Goal: Transaction & Acquisition: Purchase product/service

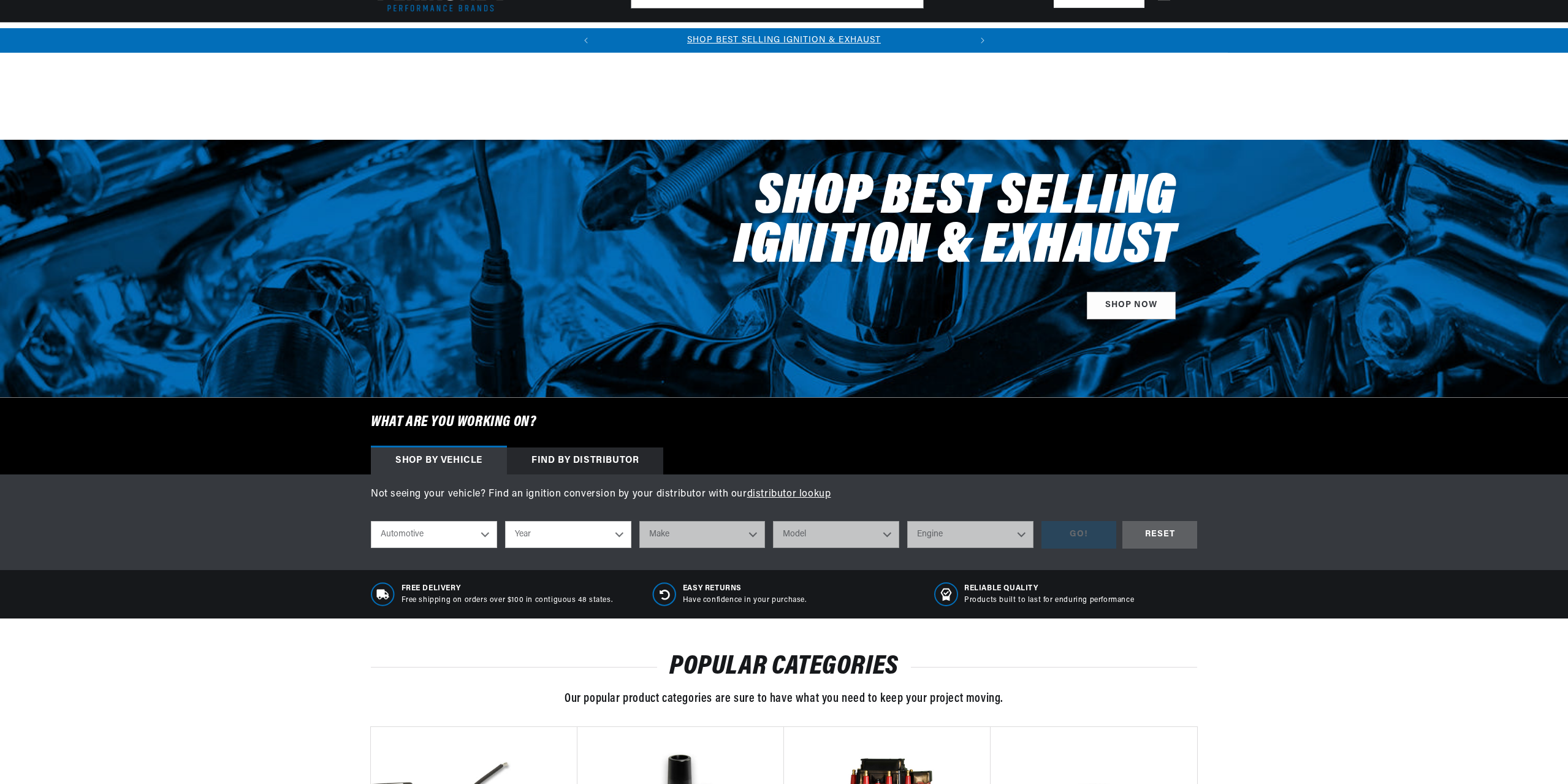
click at [432, 521] on select "Automotive Agricultural Industrial Marine Motorcycle" at bounding box center [434, 534] width 126 height 27
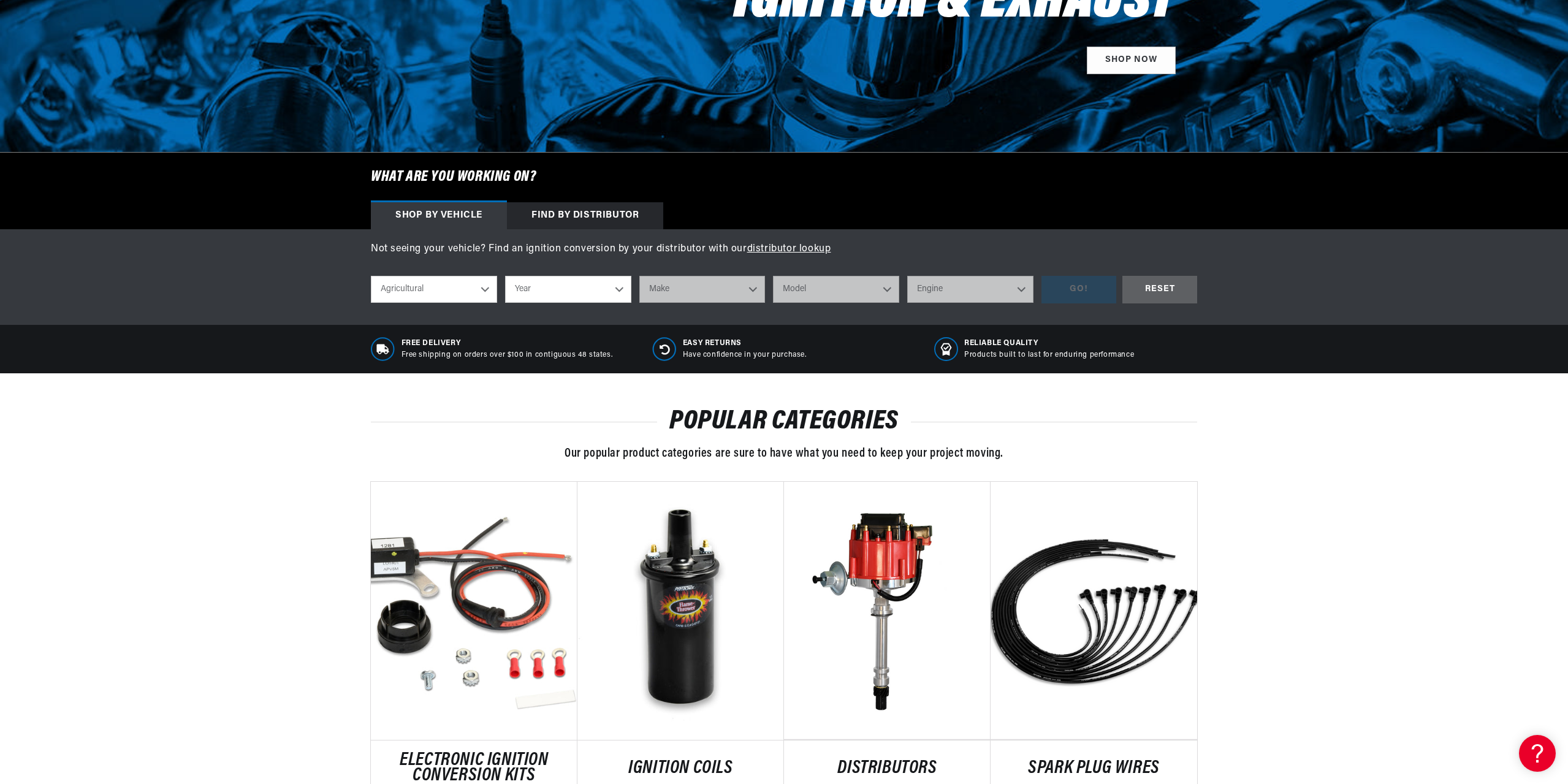
click at [371, 276] on select "Automotive Agricultural Industrial Marine Motorcycle" at bounding box center [434, 289] width 126 height 27
select select "Agricultural"
click at [569, 297] on select "Year 1970 1965 1964 1960 1959 1958 1957 1939 1938 1937" at bounding box center [568, 289] width 126 height 27
click at [569, 278] on select "Year 1970 1965 1964 1960 1959 1958 1957 1939 1938 1937" at bounding box center [568, 289] width 126 height 27
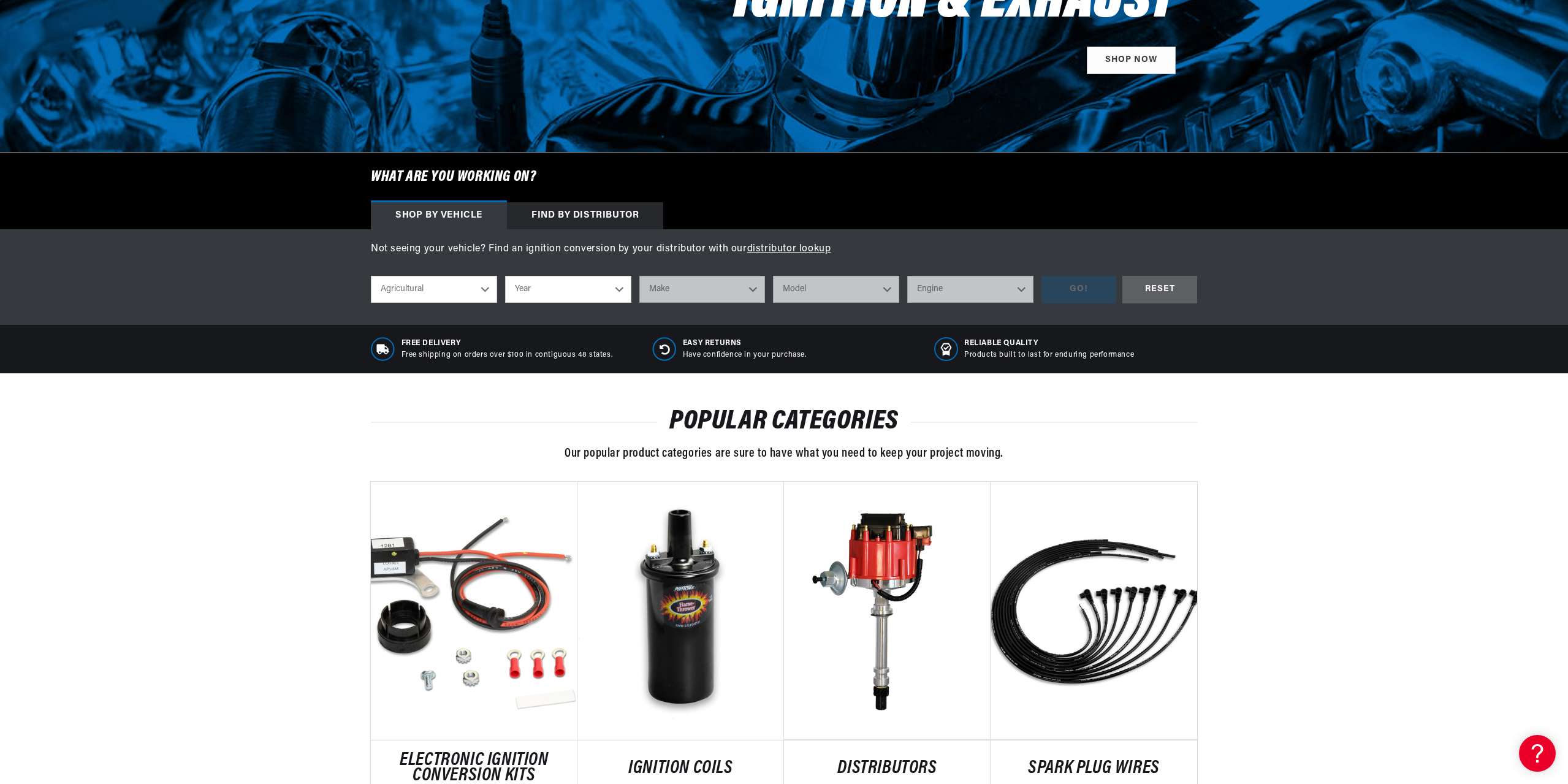
select select "1970"
click at [505, 276] on select "Year 1970 1965 1964 1960 1959 1958 1957 1939 1938 1937" at bounding box center [568, 289] width 126 height 27
select select "1970"
click at [704, 299] on select "Make International Harvester" at bounding box center [702, 289] width 126 height 27
select select "International-Harvester"
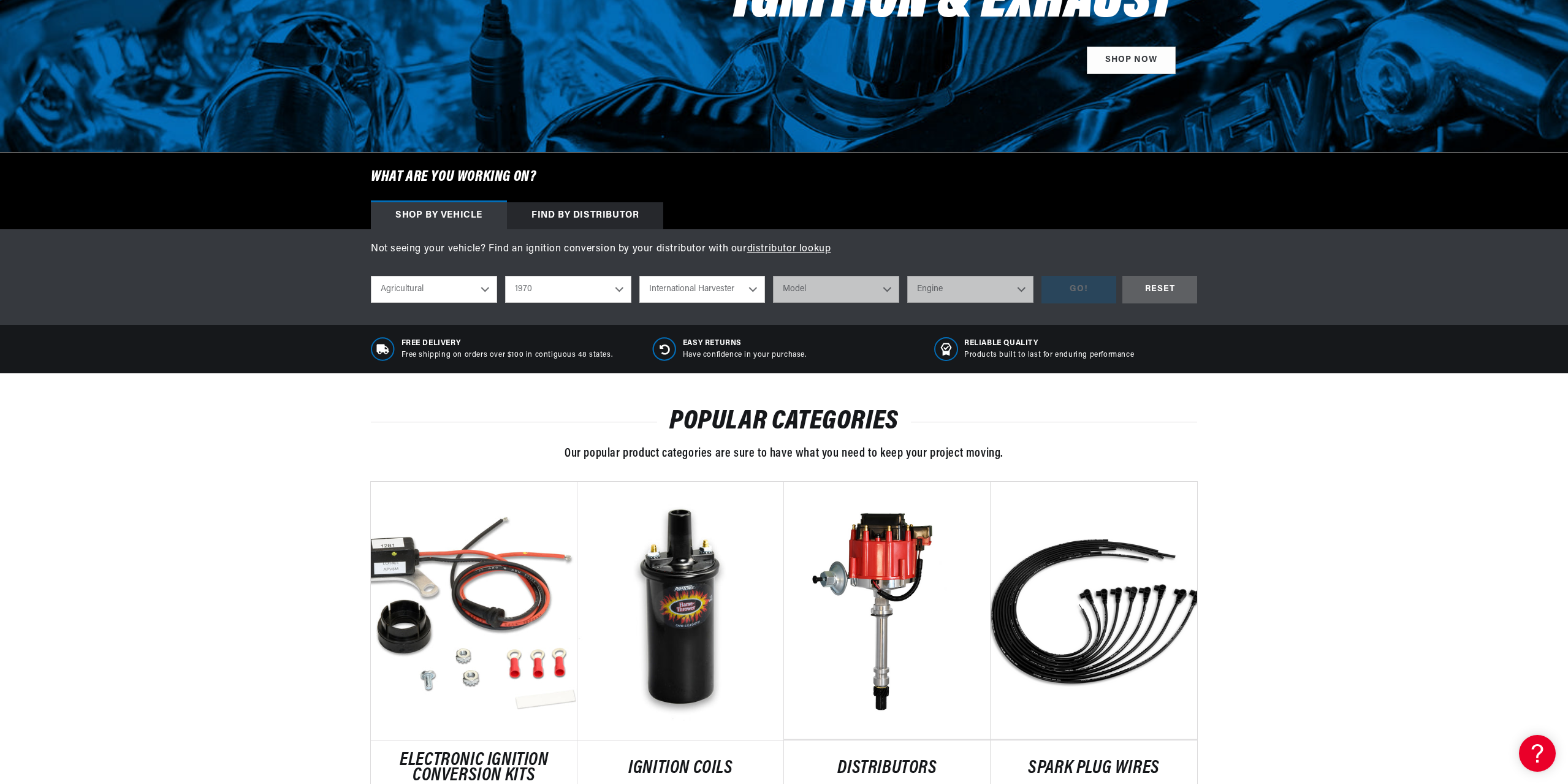
click at [639, 276] on select "Make International Harvester" at bounding box center [702, 289] width 126 height 27
select select "International-Harvester"
click at [822, 289] on select "Model 265 F H30B R Payloader UB-220 UR-450 UV-450 Power Unit" at bounding box center [836, 289] width 126 height 27
click at [550, 292] on select "1970 1965 1964 1960 1959 1958 1957 1939 1938 1937" at bounding box center [568, 289] width 126 height 27
click at [505, 276] on select "1970 1965 1964 1960 1959 1958 1957 1939 1938 1937" at bounding box center [568, 289] width 126 height 27
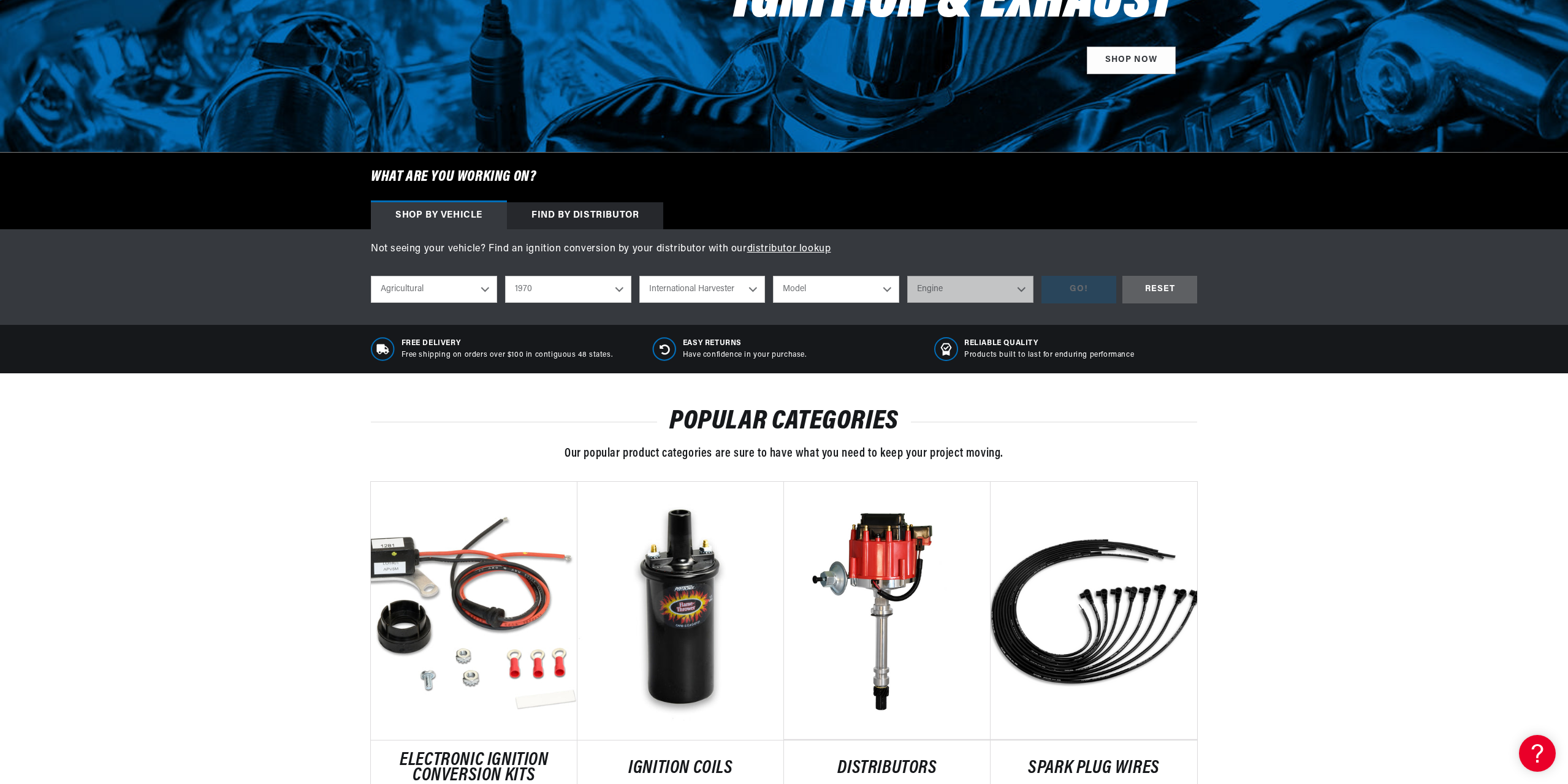
select select "1964"
select select "Make"
click at [736, 285] on select "Make Oliver" at bounding box center [702, 289] width 126 height 27
click at [728, 297] on select "Make Oliver" at bounding box center [702, 289] width 126 height 27
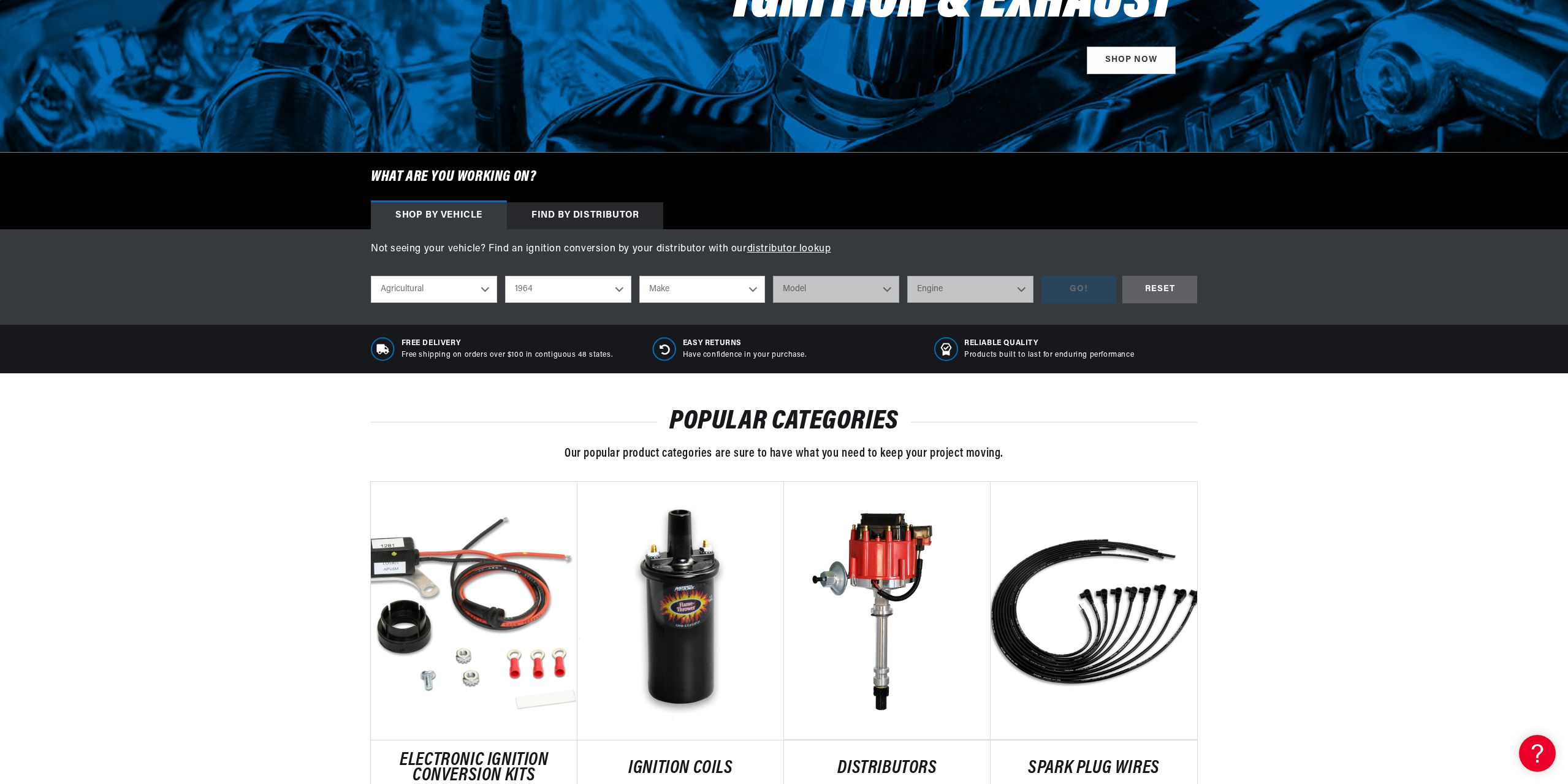
click at [533, 283] on select "1970 1965 1964 1960 1959 1958 1957 1939 1938 1937" at bounding box center [568, 289] width 126 height 27
click at [505, 276] on select "1970 1965 1964 1960 1959 1958 1957 1939 1938 1937" at bounding box center [568, 289] width 126 height 27
click at [727, 286] on select "Make International Harvester" at bounding box center [702, 289] width 126 height 27
click at [553, 288] on select "1970 1965 1964 1960 1959 1958 1957 1939 1938 1937" at bounding box center [568, 289] width 126 height 27
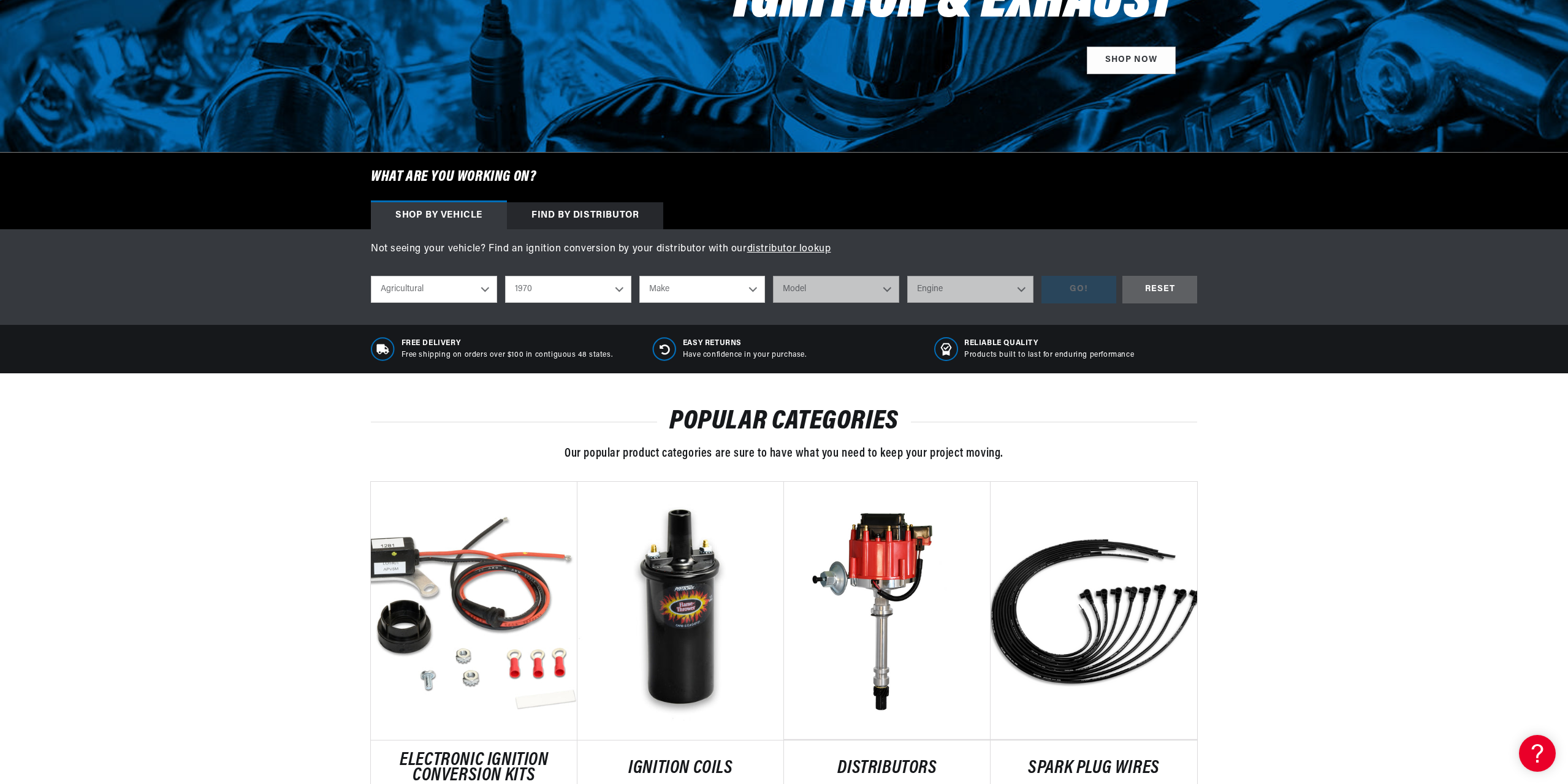
click at [417, 292] on select "Automotive Agricultural Industrial Marine Motorcycle" at bounding box center [434, 289] width 126 height 27
drag, startPoint x: 417, startPoint y: 291, endPoint x: 469, endPoint y: 289, distance: 52.0
click at [417, 291] on select "Automotive Agricultural Industrial Marine Motorcycle" at bounding box center [434, 289] width 126 height 27
click at [545, 289] on select "1970 1965 1964 1960 1959 1958 1957 1939 1938 1937" at bounding box center [568, 289] width 126 height 27
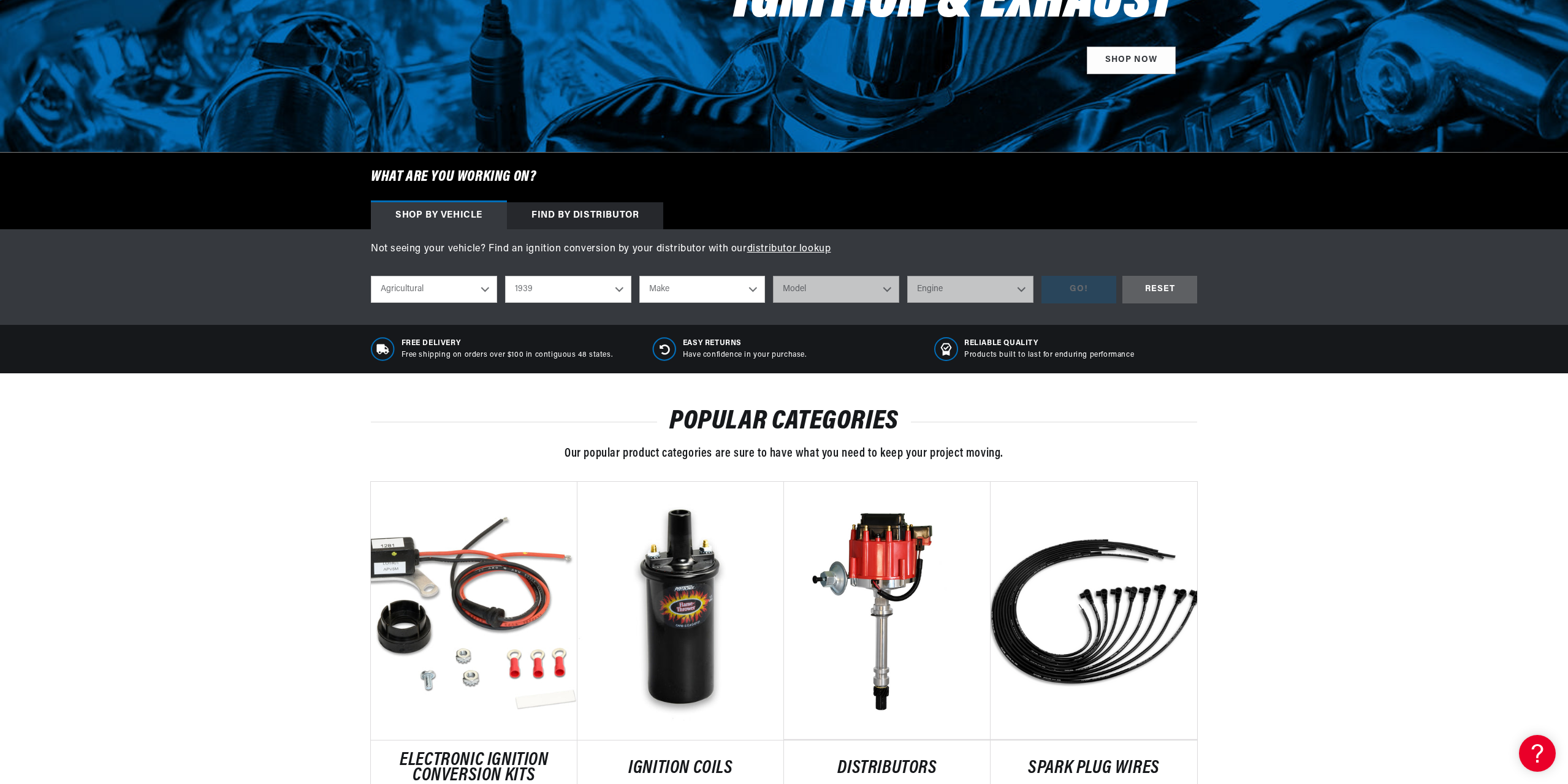
click at [505, 276] on select "1970 1965 1964 1960 1959 1958 1957 1939 1938 1937" at bounding box center [568, 289] width 126 height 27
select select "1939"
click at [669, 285] on select "Make Ford" at bounding box center [702, 289] width 126 height 27
select select "Ford"
click at [639, 276] on select "Make Ford" at bounding box center [702, 289] width 126 height 27
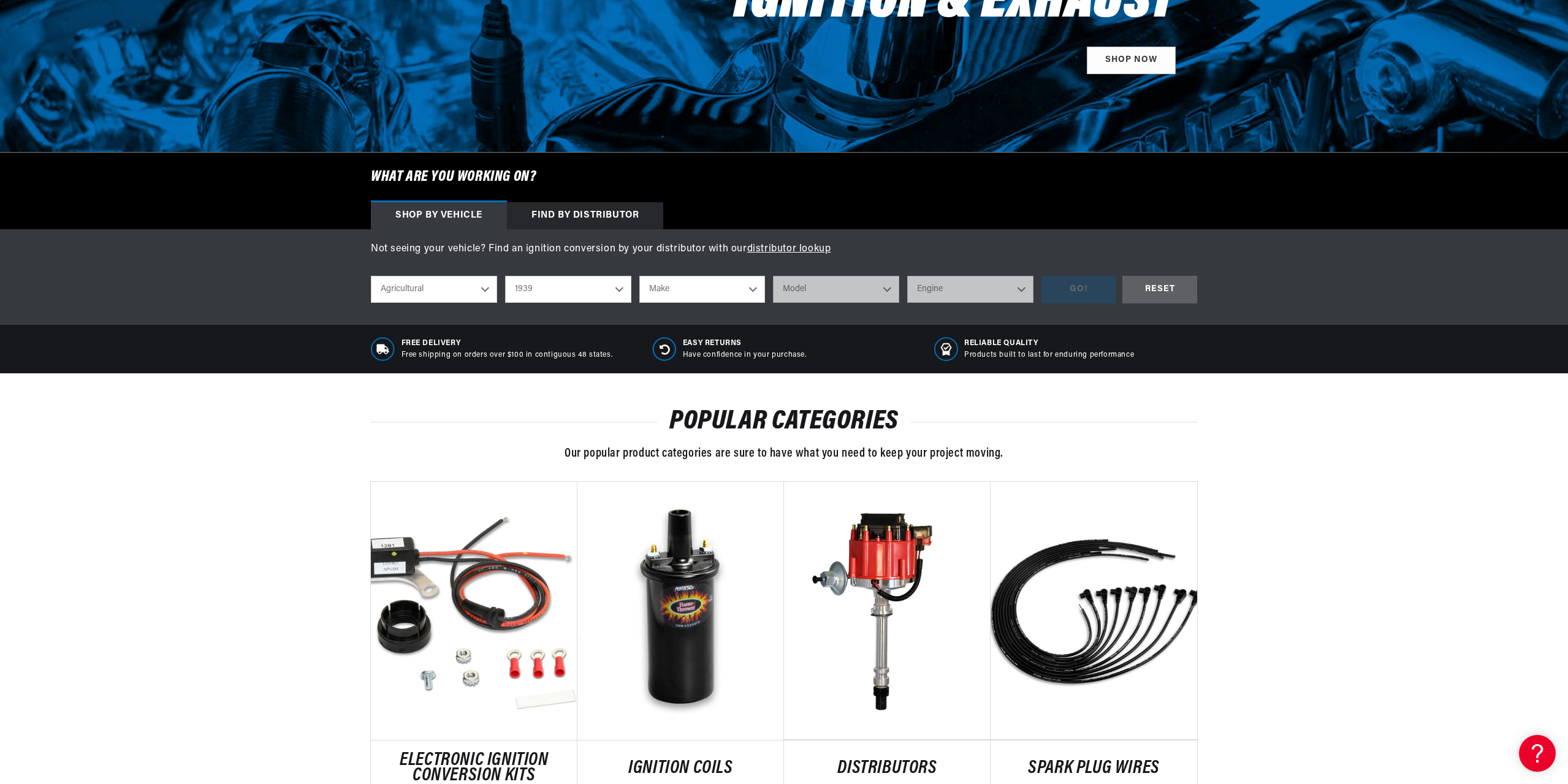
select select "Ford"
click at [805, 292] on select "Model 2N 9N" at bounding box center [836, 289] width 126 height 27
select select "9N"
click at [773, 276] on select "Model 2N 9N" at bounding box center [836, 289] width 126 height 27
select select "9N"
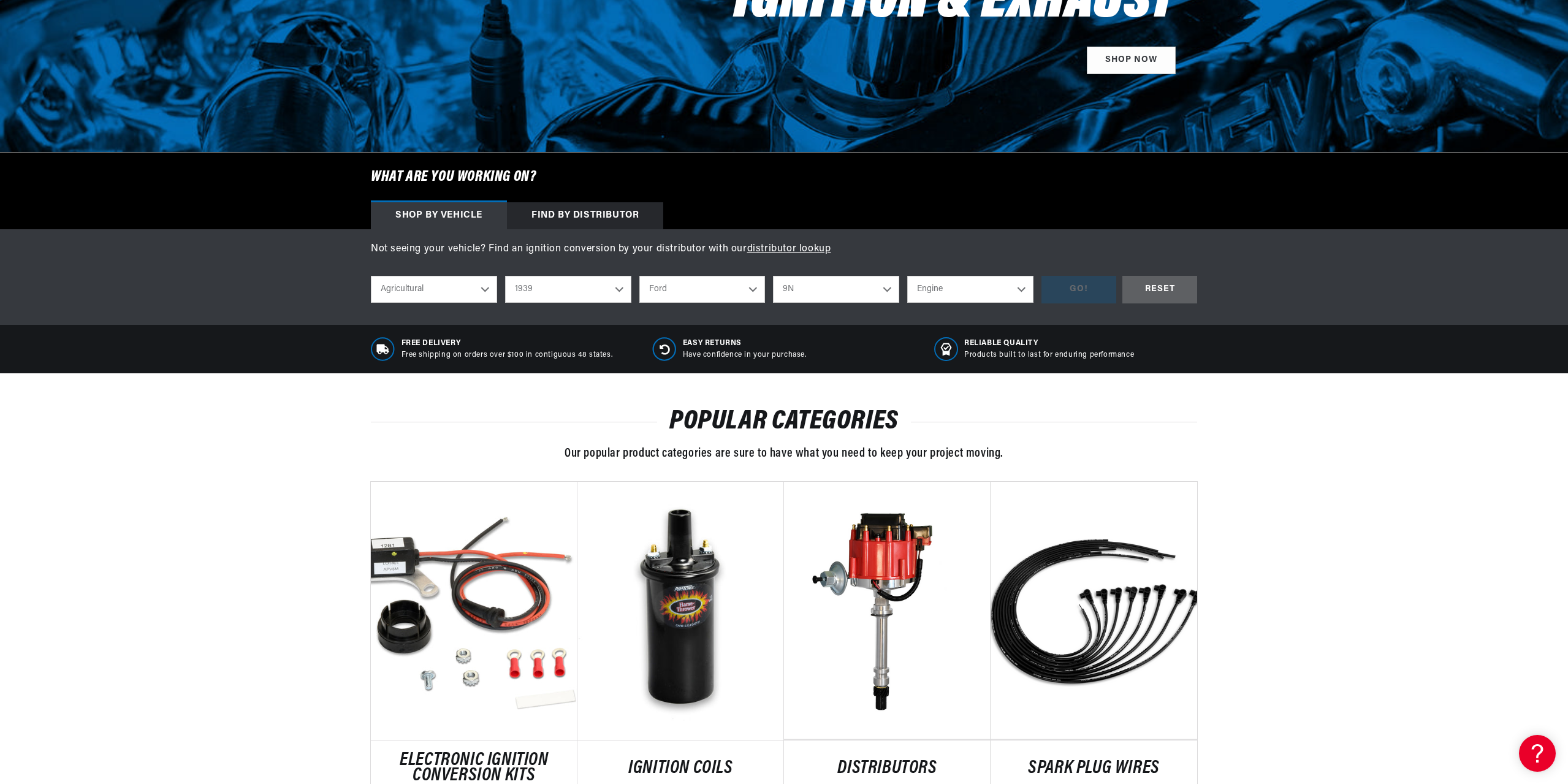
click at [935, 298] on select "Engine 4" at bounding box center [970, 289] width 126 height 27
select select "4"
click at [907, 276] on select "Engine 4" at bounding box center [970, 289] width 126 height 27
select select "4"
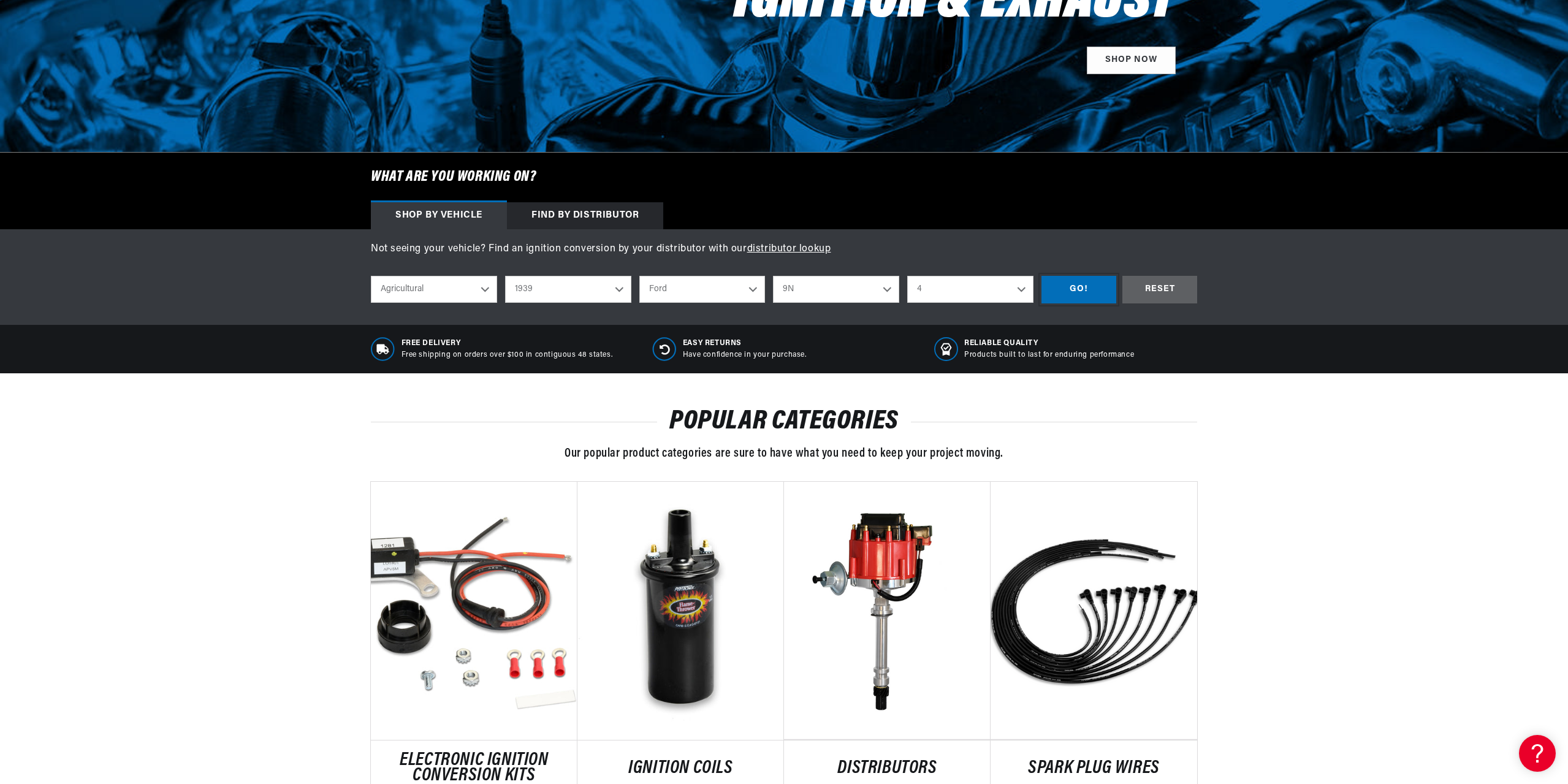
click at [1085, 296] on div "GO!" at bounding box center [1078, 289] width 75 height 27
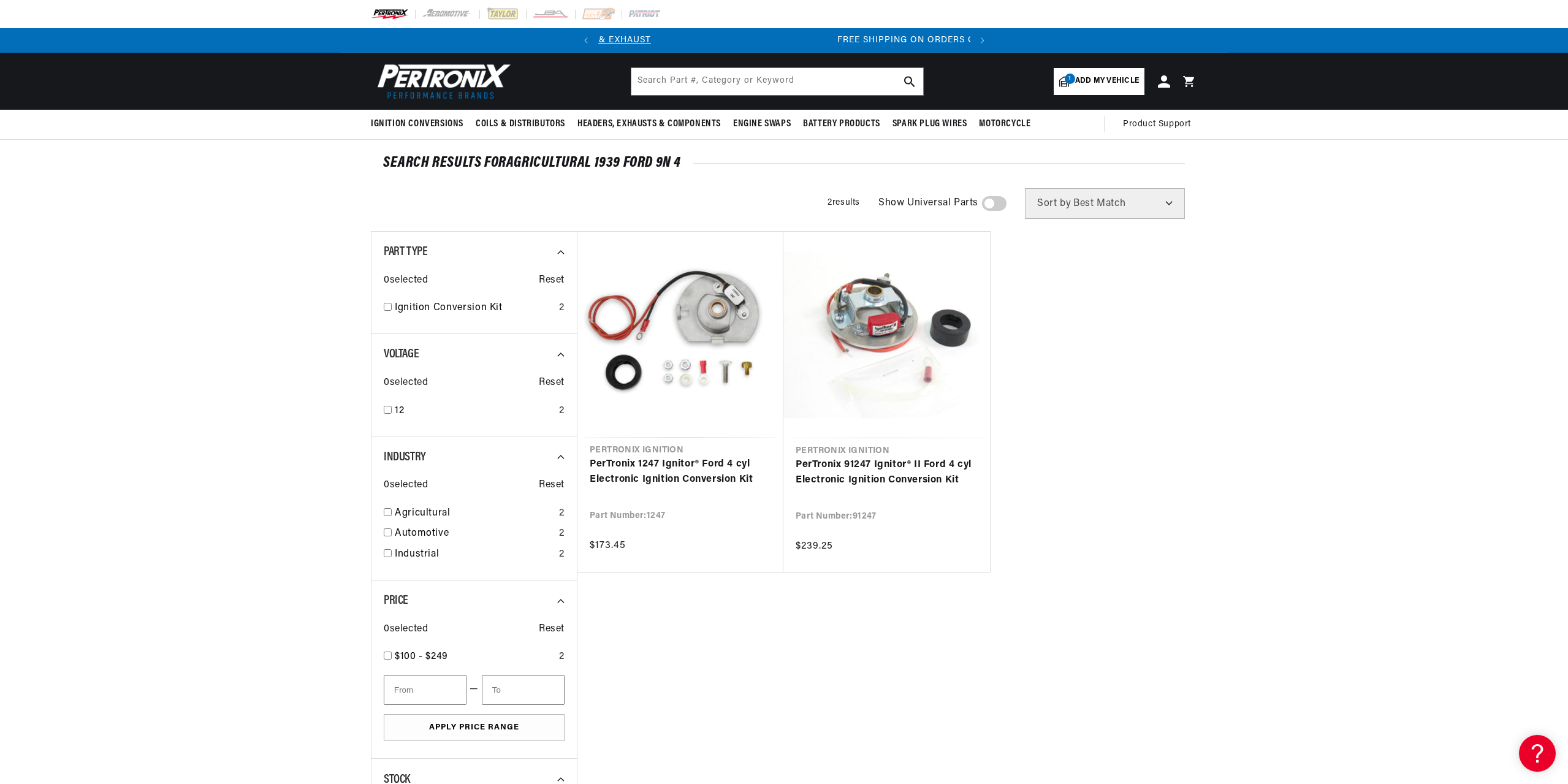
scroll to position [0, 371]
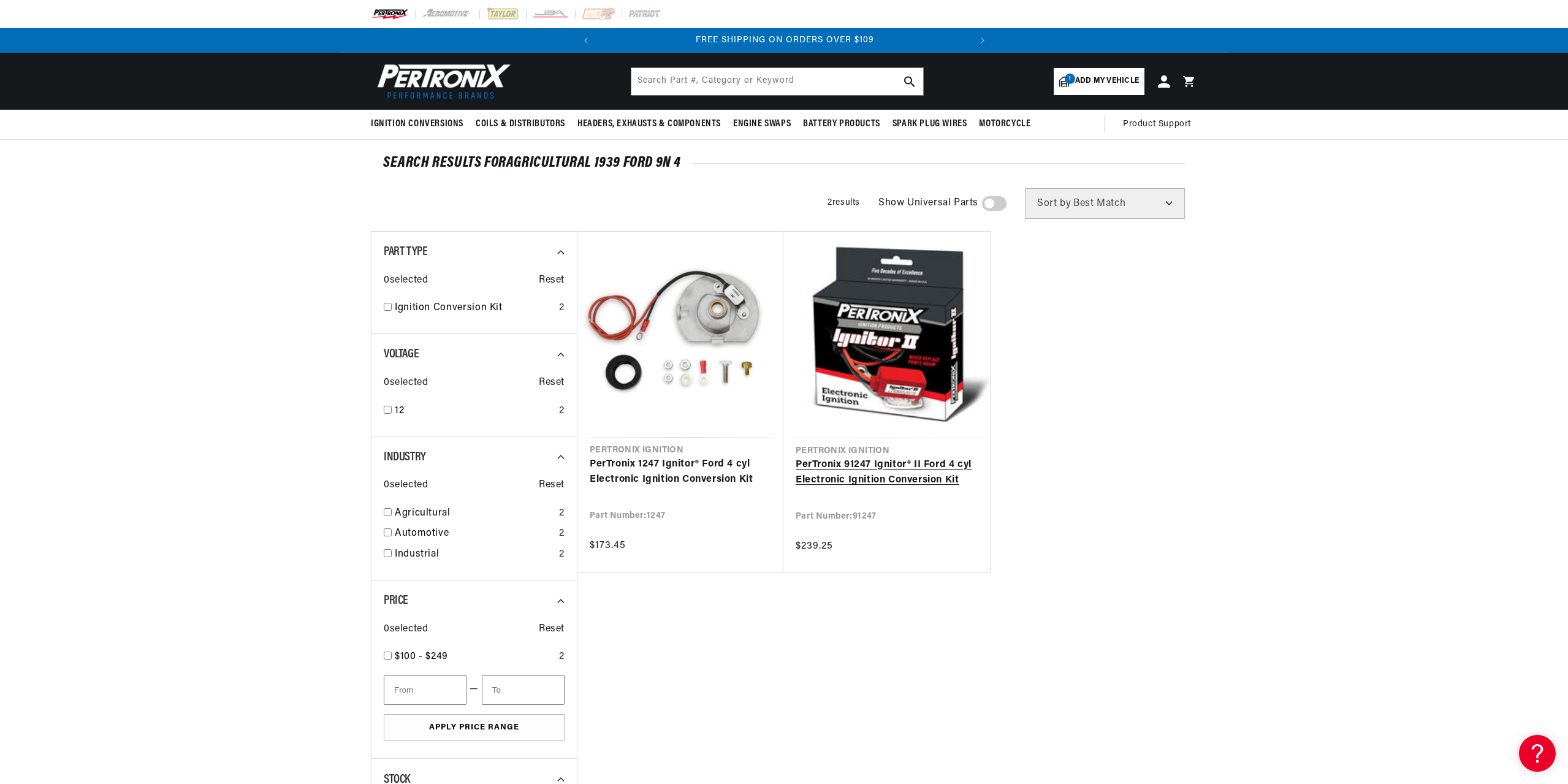
click at [878, 478] on link "PerTronix 91247 Ignitor® II Ford 4 cyl Electronic Ignition Conversion Kit" at bounding box center [887, 473] width 182 height 31
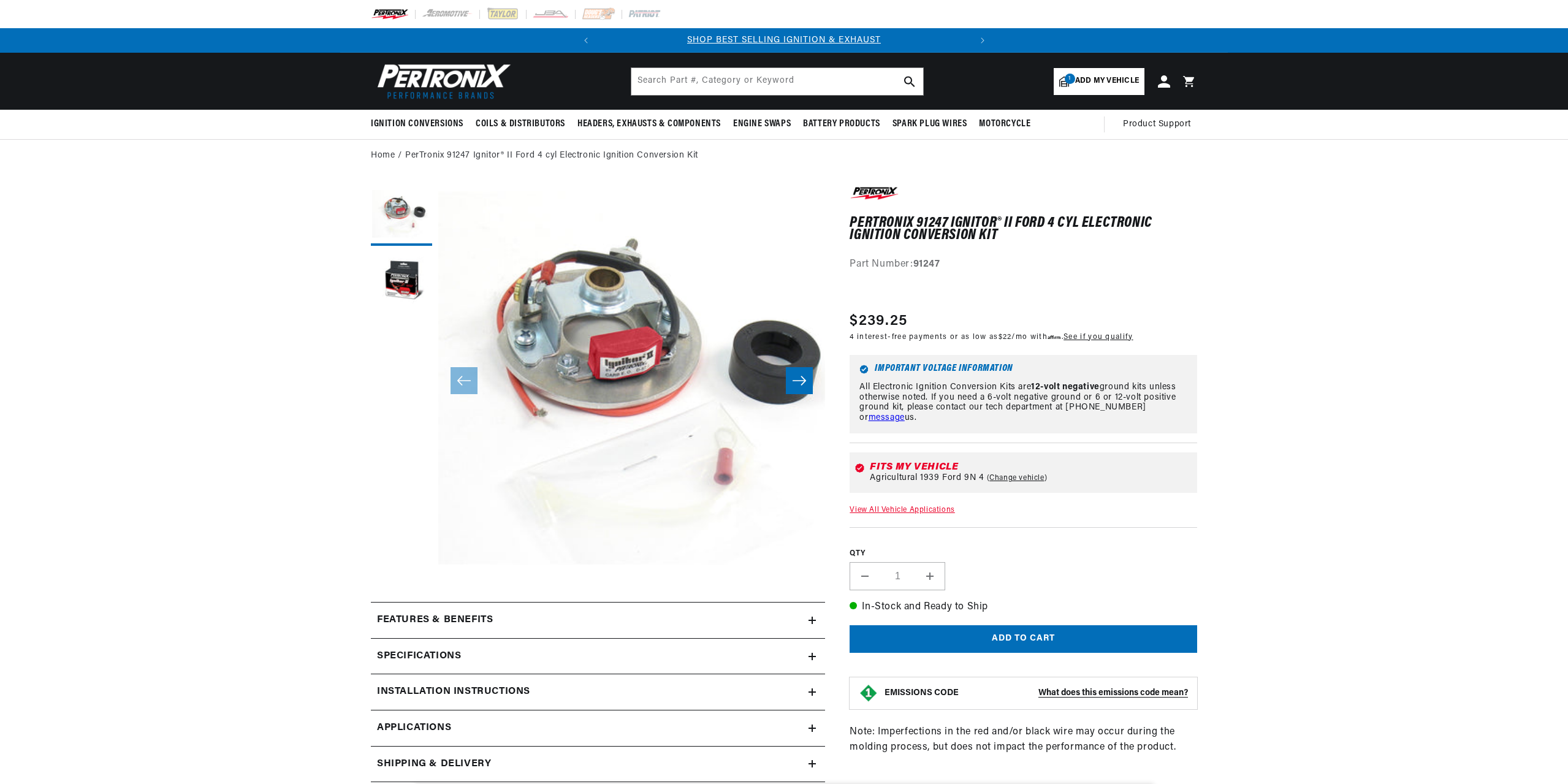
scroll to position [139, 0]
